Goal: Information Seeking & Learning: Compare options

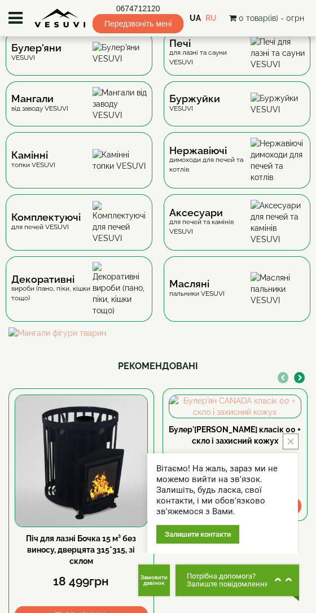
click at [80, 64] on div "Булер'яни VESUVI" at bounding box center [79, 52] width 147 height 45
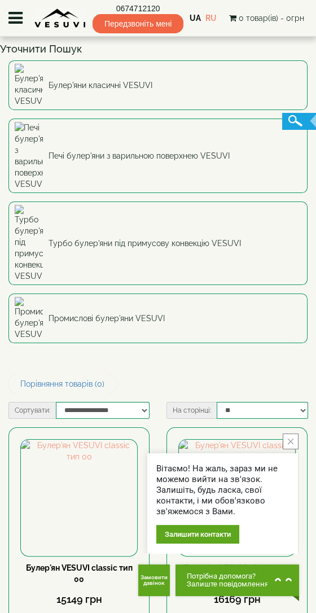
scroll to position [69, 0]
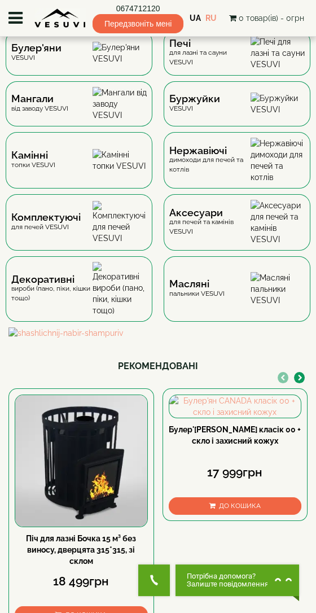
click at [232, 63] on div "Печі для лазні та сауни VESUVI" at bounding box center [209, 53] width 81 height 28
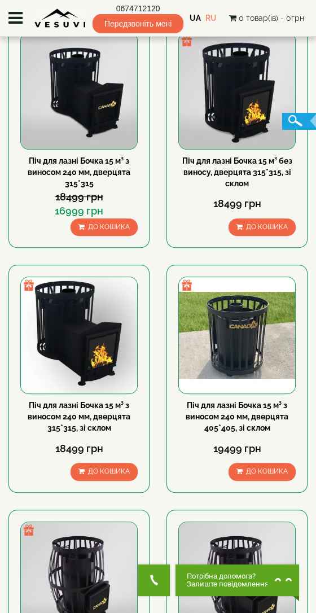
scroll to position [494, 0]
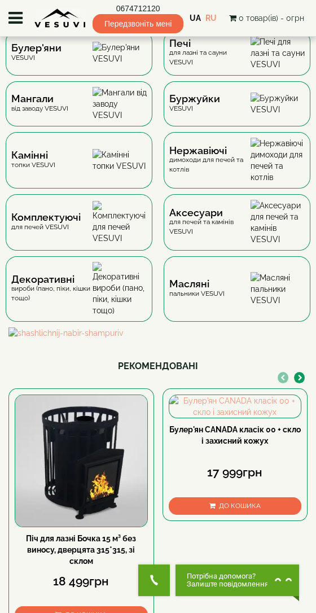
click at [236, 124] on div "Буржуйки VESUVI" at bounding box center [237, 103] width 147 height 45
click at [91, 179] on div "Камінні топки VESUVI" at bounding box center [79, 160] width 147 height 56
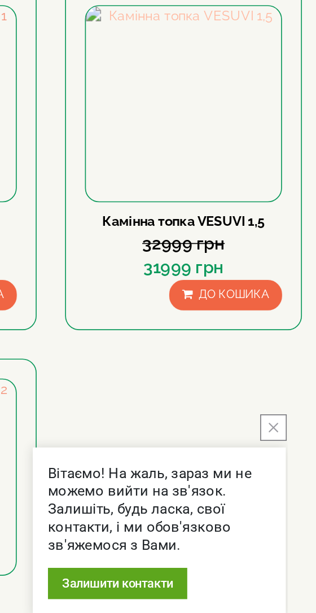
click at [262, 278] on img at bounding box center [237, 248] width 116 height 116
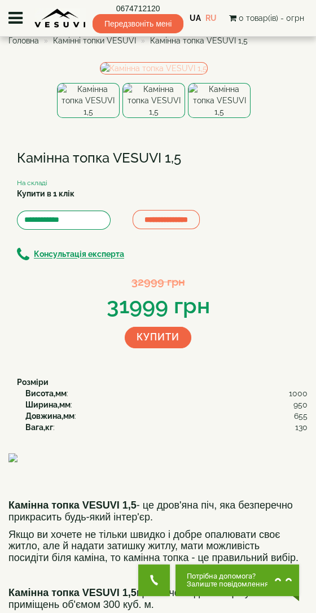
click at [186, 74] on img at bounding box center [154, 68] width 108 height 12
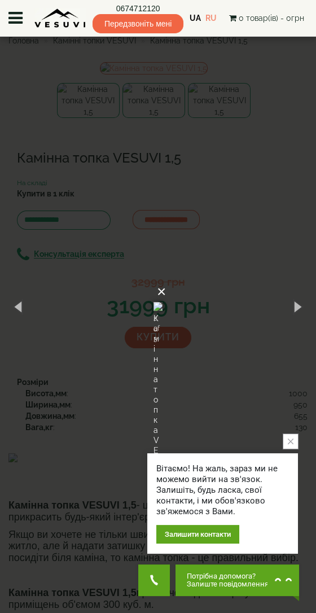
click at [166, 279] on button "×" at bounding box center [161, 291] width 9 height 25
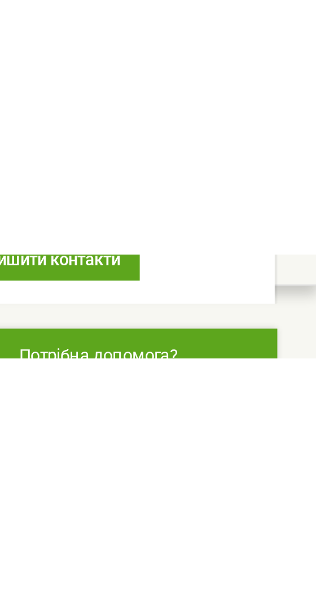
scroll to position [1100, 0]
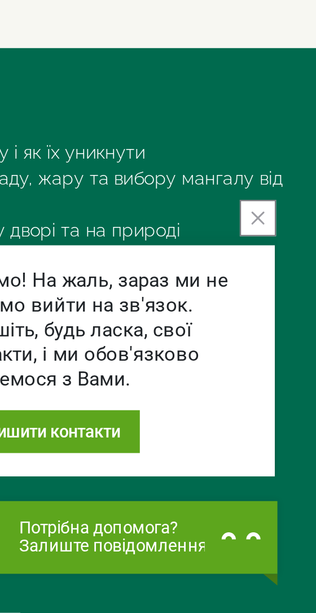
click at [292, 441] on icon "close button" at bounding box center [291, 441] width 6 height 6
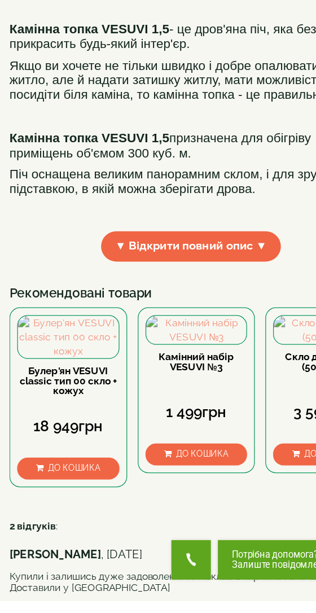
scroll to position [354, 0]
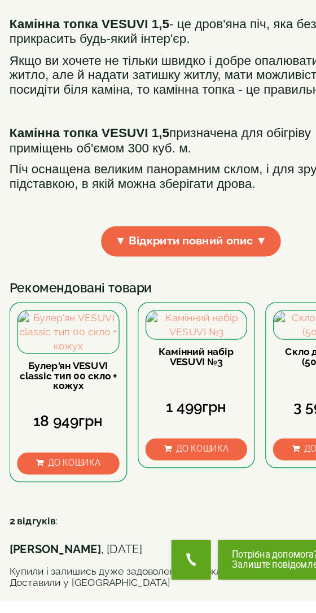
click at [190, 337] on span "▼ Відкрити повний опис ▼" at bounding box center [154, 325] width 144 height 24
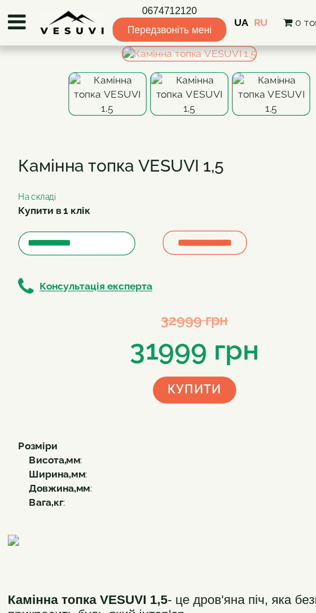
scroll to position [0, 0]
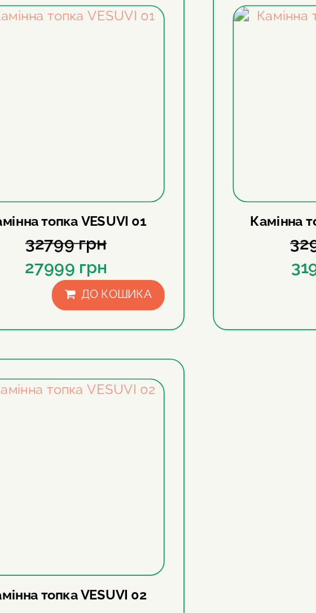
click at [106, 319] on link "Камінна топка VESUVI 01" at bounding box center [79, 318] width 96 height 9
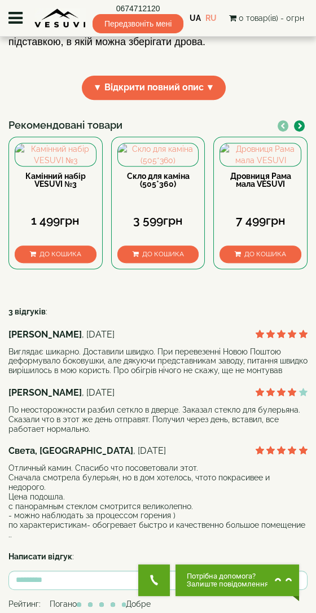
scroll to position [534, 0]
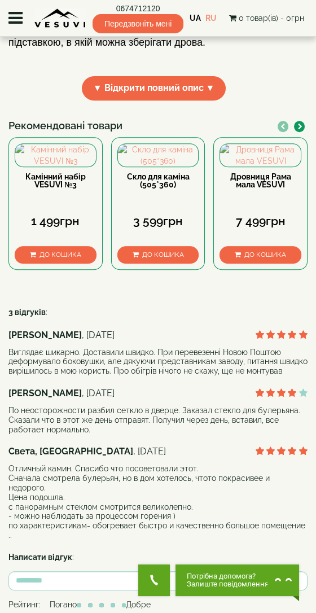
click at [172, 100] on span "▼ Відкрити повний опис ▼" at bounding box center [154, 88] width 144 height 24
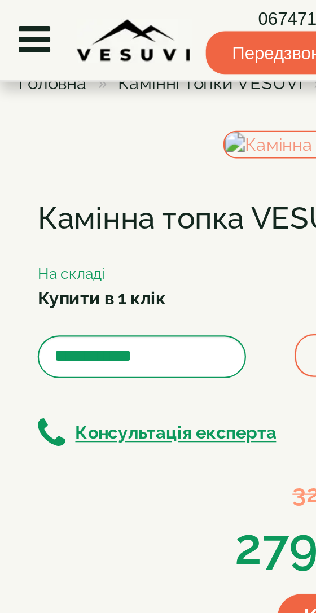
scroll to position [0, 0]
